Goal: Complete application form

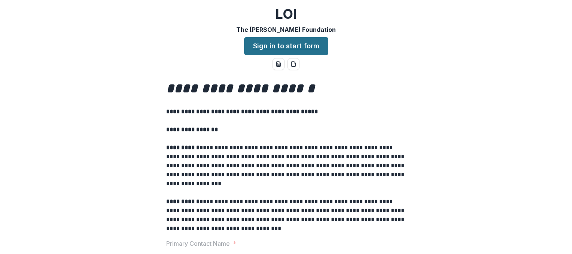
click at [263, 46] on link "Sign in to start form" at bounding box center [286, 46] width 84 height 18
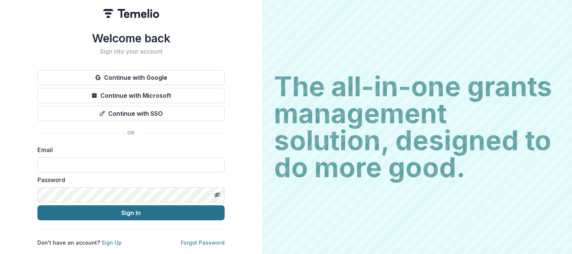
type input "**********"
click at [121, 209] on button "Sign In" at bounding box center [130, 212] width 187 height 15
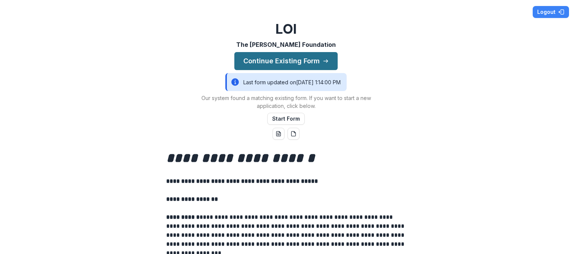
click at [269, 61] on button "Continue Existing Form" at bounding box center [285, 61] width 103 height 18
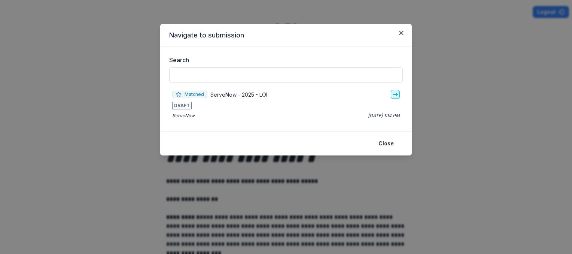
click at [394, 92] on icon "go-to" at bounding box center [395, 94] width 6 height 6
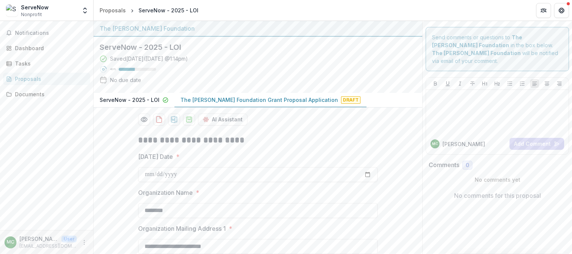
click at [290, 98] on p "The [PERSON_NAME] Foundation Grant Proposal Application" at bounding box center [258, 100] width 157 height 8
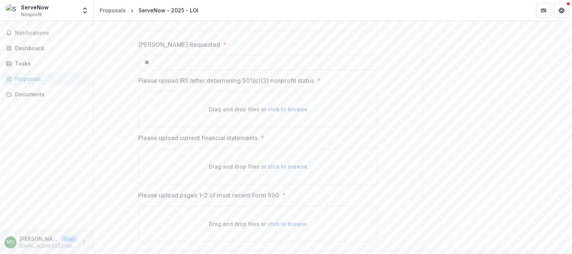
scroll to position [1029, 0]
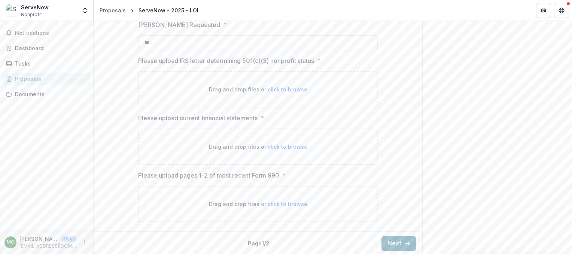
click at [388, 242] on button "Next" at bounding box center [398, 243] width 35 height 15
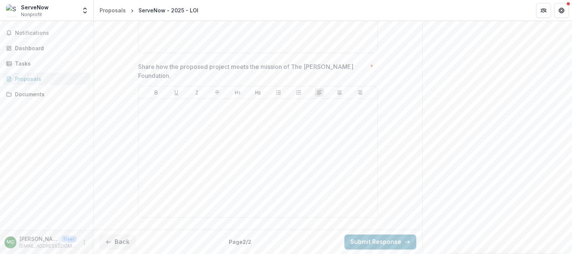
scroll to position [727, 0]
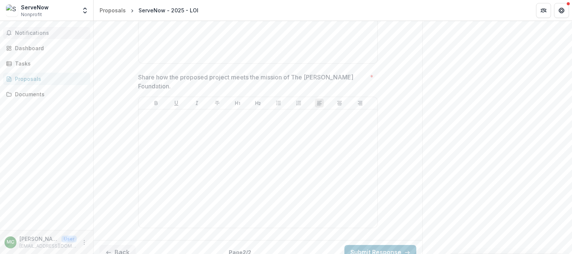
click at [38, 31] on span "Notifications" at bounding box center [51, 33] width 72 height 6
click at [35, 48] on div "Dashboard" at bounding box center [49, 48] width 69 height 8
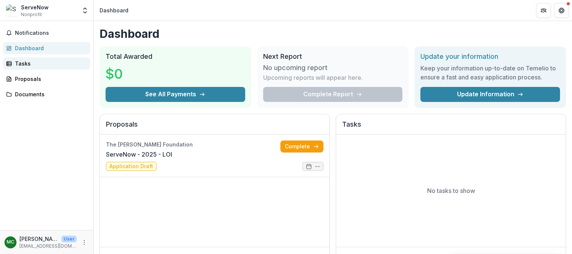
click at [17, 63] on div "Tasks" at bounding box center [49, 63] width 69 height 8
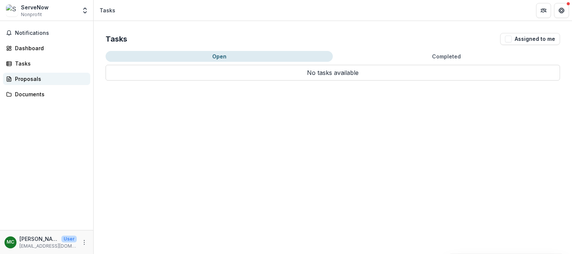
click at [17, 80] on div "Proposals" at bounding box center [49, 79] width 69 height 8
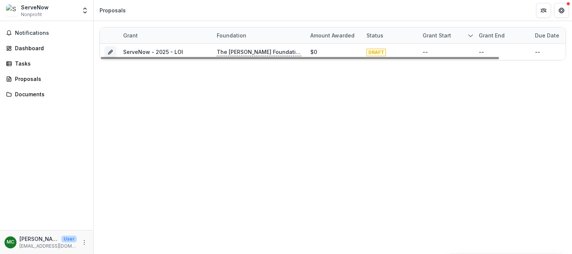
click at [434, 33] on div "Grant start" at bounding box center [436, 35] width 37 height 8
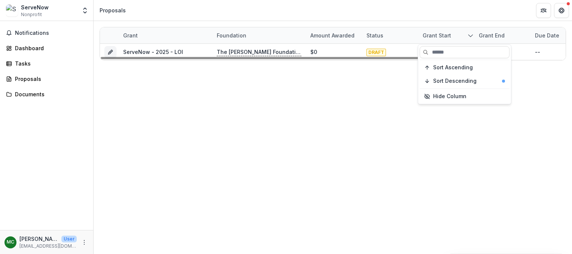
click at [434, 33] on div "Grant start" at bounding box center [436, 35] width 37 height 8
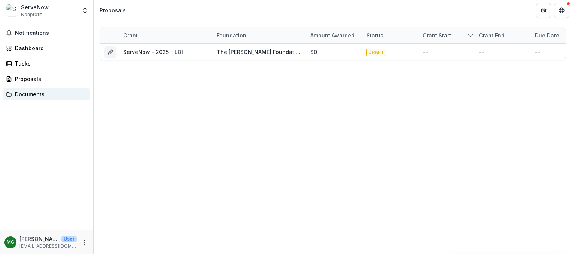
click at [27, 96] on div "Documents" at bounding box center [49, 94] width 69 height 8
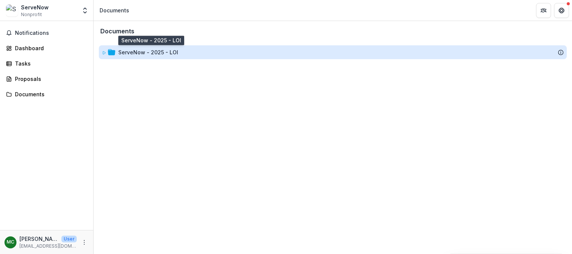
click at [123, 53] on div "ServeNow - 2025 - LOI" at bounding box center [148, 52] width 60 height 8
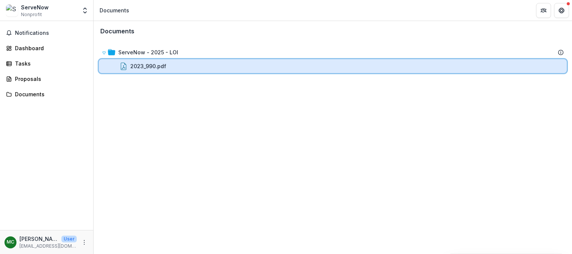
click at [128, 62] on div "2023_990.pdf" at bounding box center [337, 66] width 451 height 8
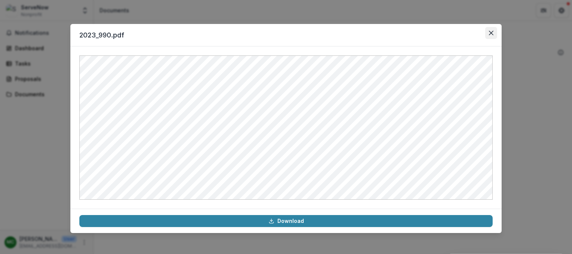
click at [492, 30] on button "Close" at bounding box center [491, 33] width 12 height 12
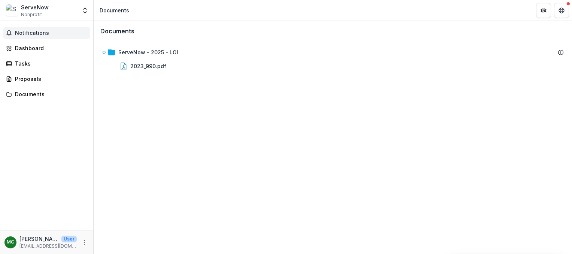
click at [39, 31] on span "Notifications" at bounding box center [51, 33] width 72 height 6
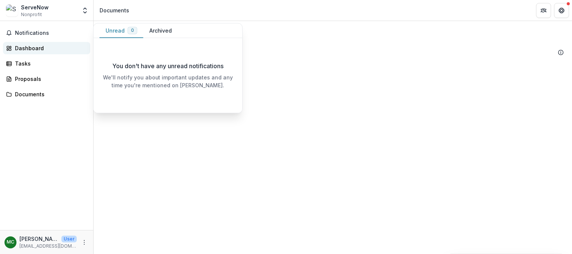
click at [38, 47] on div "Dashboard" at bounding box center [49, 48] width 69 height 8
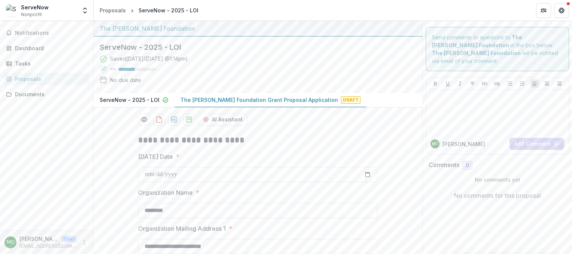
click at [200, 99] on p "The [PERSON_NAME] Foundation Grant Proposal Application" at bounding box center [258, 100] width 157 height 8
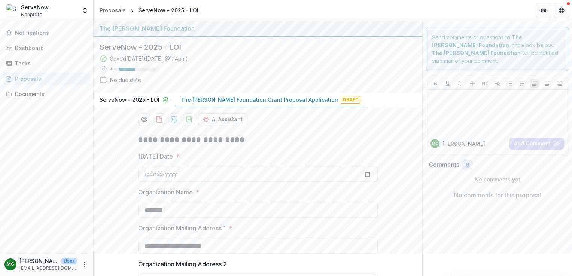
click at [446, 140] on p "[PERSON_NAME]" at bounding box center [463, 144] width 43 height 8
click at [434, 142] on div "MC" at bounding box center [435, 144] width 6 height 4
click at [121, 9] on div "Proposals" at bounding box center [112, 10] width 26 height 8
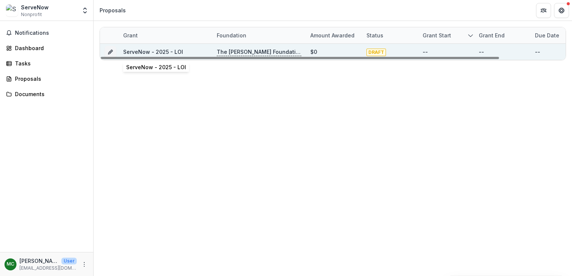
click at [143, 52] on link "ServeNow - 2025 - LOI" at bounding box center [153, 52] width 60 height 6
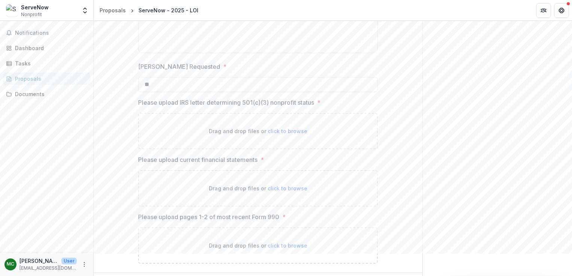
scroll to position [1006, 0]
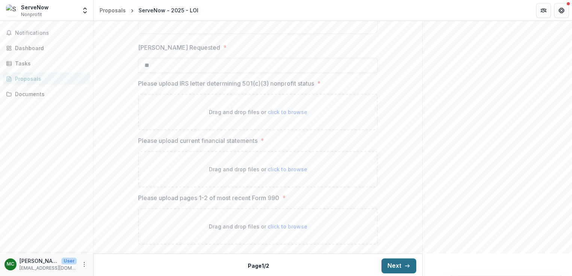
click at [388, 253] on button "Next" at bounding box center [398, 265] width 35 height 15
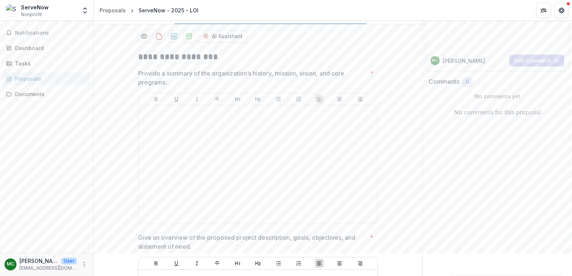
scroll to position [0, 0]
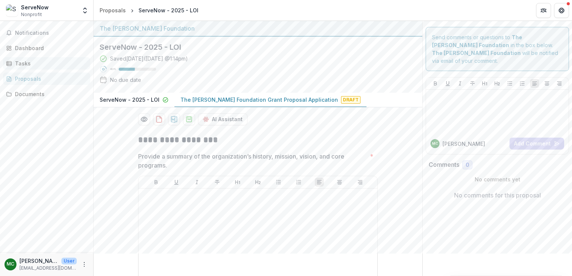
click at [17, 65] on div "Tasks" at bounding box center [49, 63] width 69 height 8
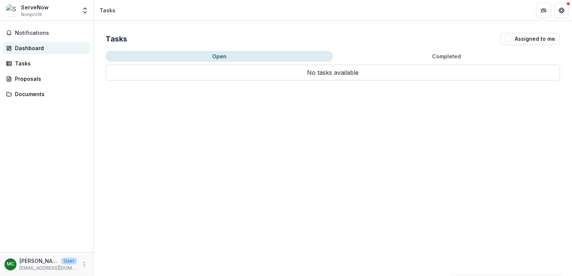
click at [18, 48] on div "Dashboard" at bounding box center [49, 48] width 69 height 8
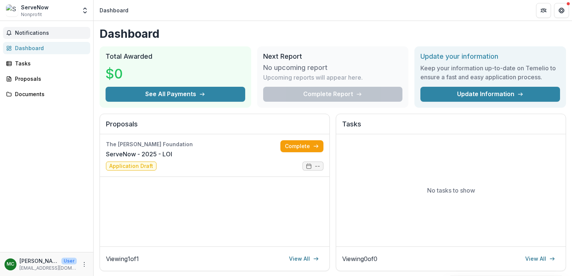
click at [19, 31] on span "Notifications" at bounding box center [51, 33] width 72 height 6
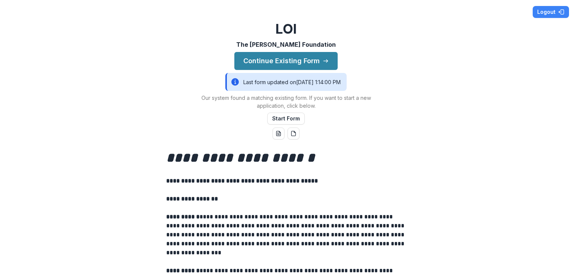
click at [231, 82] on icon at bounding box center [234, 81] width 7 height 7
click at [236, 83] on div "Last form updated on [DATE] 1:14:00 PM" at bounding box center [285, 82] width 121 height 18
drag, startPoint x: 236, startPoint y: 83, endPoint x: 268, endPoint y: 83, distance: 32.2
click at [268, 83] on div "Last form updated on [DATE] 1:14:00 PM" at bounding box center [285, 82] width 121 height 18
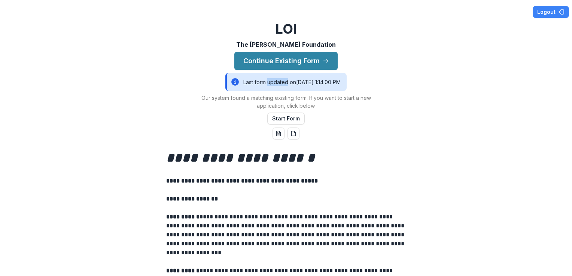
click at [268, 83] on div "Last form updated on [DATE] 1:14:00 PM" at bounding box center [285, 82] width 121 height 18
drag, startPoint x: 268, startPoint y: 83, endPoint x: 325, endPoint y: 85, distance: 56.9
click at [325, 85] on div "Last form updated on [DATE] 1:14:00 PM" at bounding box center [285, 82] width 121 height 18
drag, startPoint x: 310, startPoint y: 80, endPoint x: 297, endPoint y: 43, distance: 38.4
click at [297, 43] on p "The [PERSON_NAME] Foundation" at bounding box center [285, 44] width 99 height 9
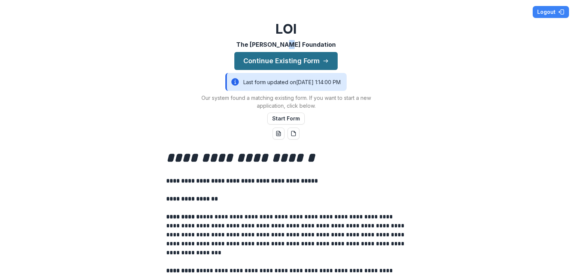
drag, startPoint x: 297, startPoint y: 43, endPoint x: 293, endPoint y: 62, distance: 19.2
click at [293, 62] on button "Continue Existing Form" at bounding box center [285, 61] width 103 height 18
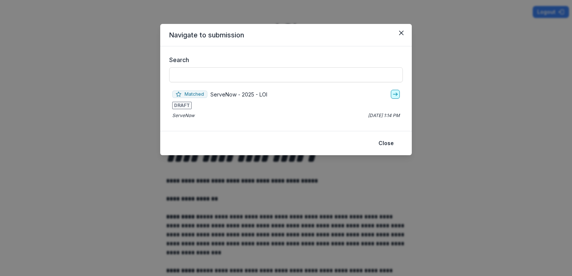
click at [395, 94] on icon "go-to" at bounding box center [395, 94] width 6 height 6
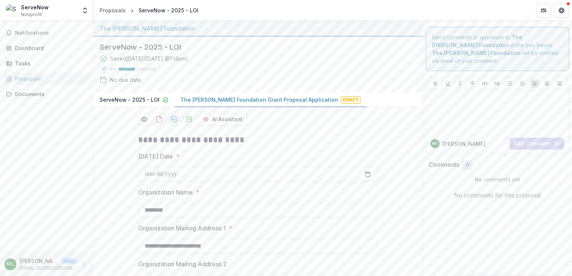
click at [102, 69] on icon at bounding box center [102, 68] width 7 height 7
click at [102, 57] on icon at bounding box center [102, 58] width 7 height 7
click at [103, 77] on icon at bounding box center [102, 79] width 7 height 7
click at [106, 94] on button "ServeNow - 2025 - LOI" at bounding box center [134, 100] width 81 height 15
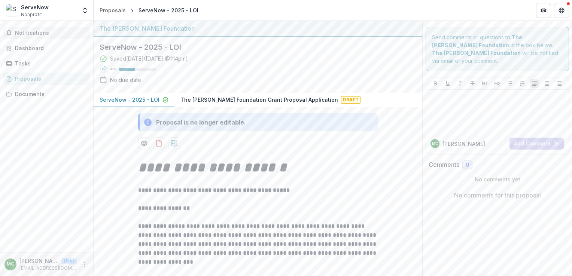
click at [36, 32] on span "Notifications" at bounding box center [51, 33] width 72 height 6
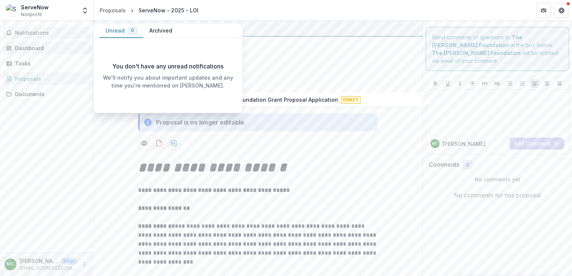
click at [32, 45] on div "Dashboard" at bounding box center [49, 48] width 69 height 8
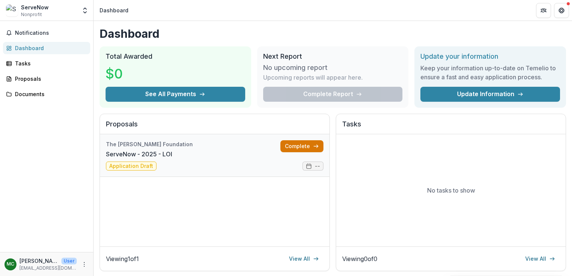
click at [293, 146] on link "Complete" at bounding box center [301, 146] width 43 height 12
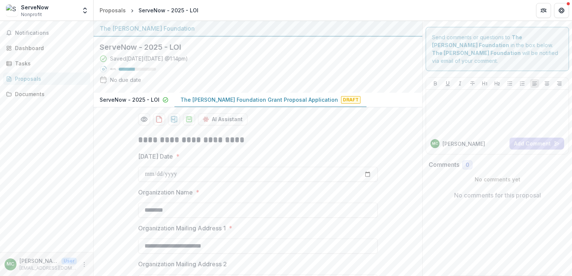
drag, startPoint x: 571, startPoint y: 56, endPoint x: 572, endPoint y: 62, distance: 6.1
click at [571, 62] on html "**********" at bounding box center [286, 138] width 572 height 276
click at [432, 142] on div "MC" at bounding box center [435, 144] width 6 height 4
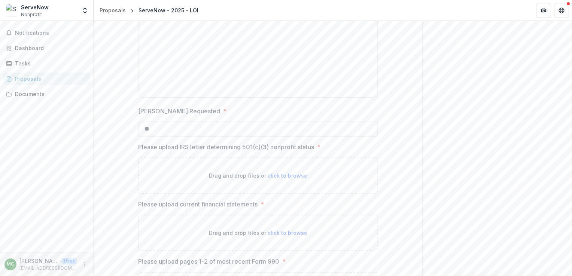
scroll to position [1006, 0]
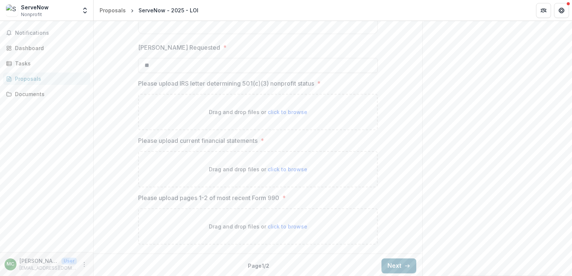
click at [401, 264] on button "Next" at bounding box center [398, 265] width 35 height 15
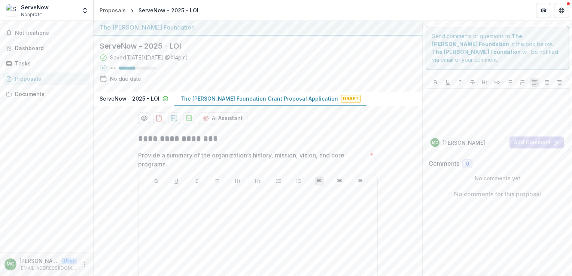
scroll to position [0, 0]
click at [27, 7] on div "ServeNow" at bounding box center [35, 7] width 28 height 8
click at [145, 11] on div "ServeNow - 2025 - LOI" at bounding box center [168, 10] width 60 height 8
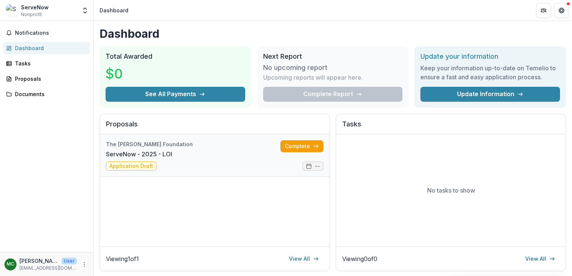
click at [119, 159] on link "ServeNow - 2025 - LOI" at bounding box center [139, 154] width 66 height 9
click at [172, 159] on link "ServeNow - 2025 - LOI" at bounding box center [139, 154] width 66 height 9
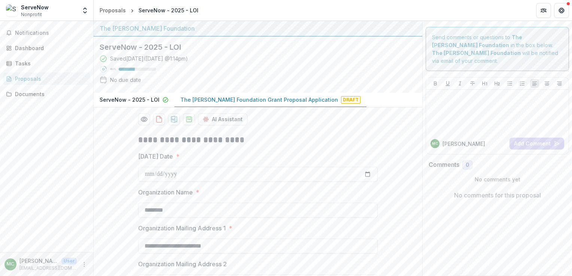
click at [341, 98] on span "Draft" at bounding box center [350, 99] width 19 height 7
click at [294, 99] on p "The [PERSON_NAME] Foundation Grant Proposal Application" at bounding box center [258, 100] width 157 height 8
